Goal: Transaction & Acquisition: Book appointment/travel/reservation

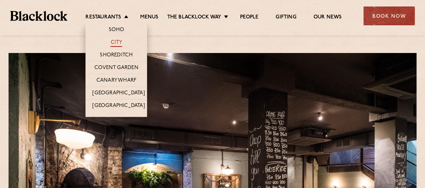
click at [118, 41] on link "City" at bounding box center [117, 43] width 12 height 8
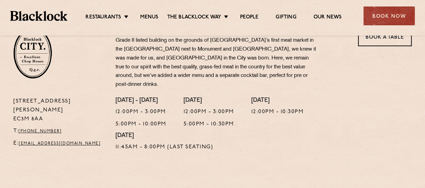
scroll to position [205, 0]
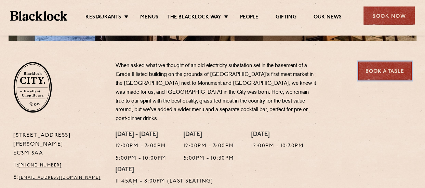
click at [380, 71] on link "Book a Table" at bounding box center [385, 71] width 54 height 19
